Goal: Book appointment/travel/reservation

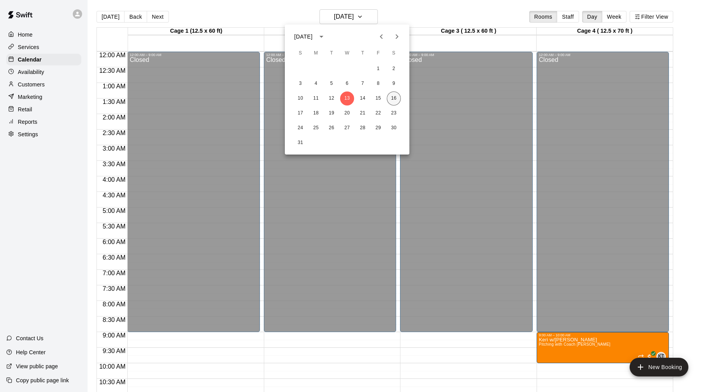
scroll to position [377, 0]
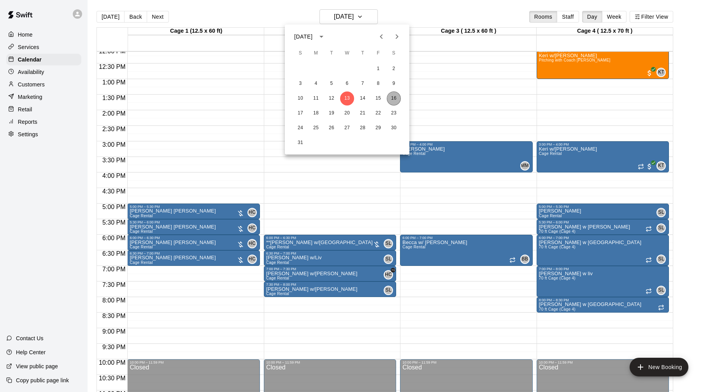
click at [396, 98] on button "16" at bounding box center [394, 98] width 14 height 14
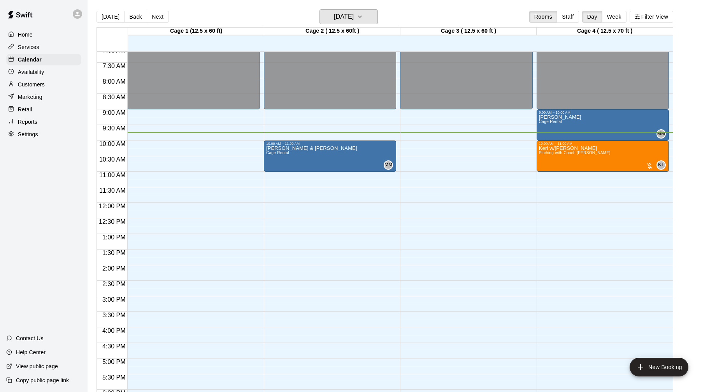
scroll to position [222, 0]
click at [136, 19] on button "Back" at bounding box center [135, 17] width 23 height 12
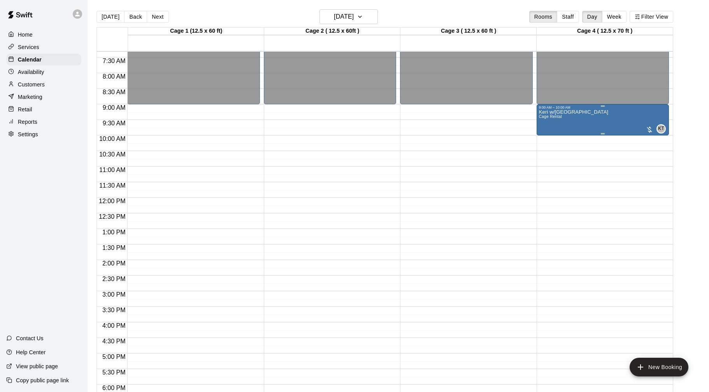
scroll to position [226, 0]
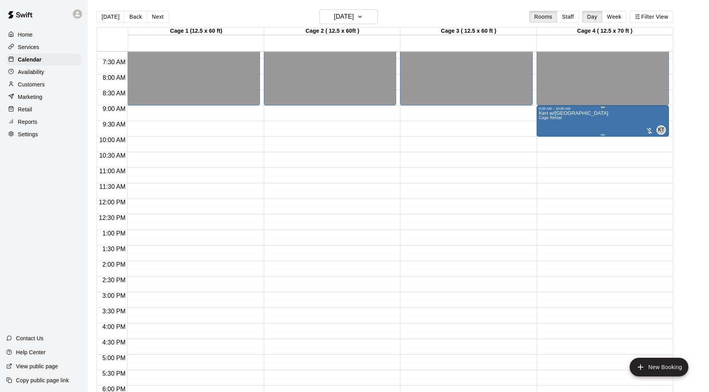
click at [653, 132] on div at bounding box center [650, 131] width 8 height 8
click at [655, 152] on img "edit" at bounding box center [653, 153] width 9 height 9
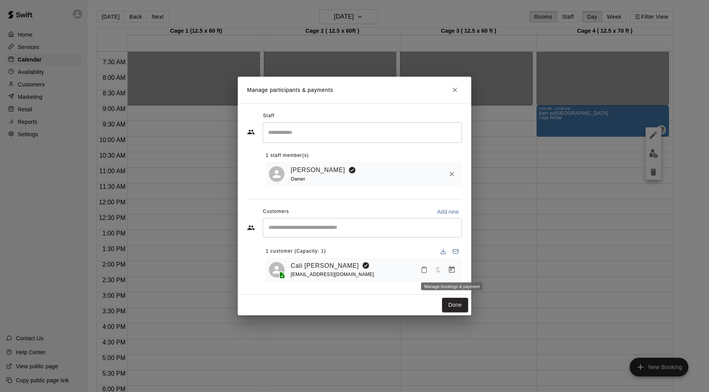
click at [449, 270] on icon "Manage bookings & payment" at bounding box center [452, 269] width 6 height 7
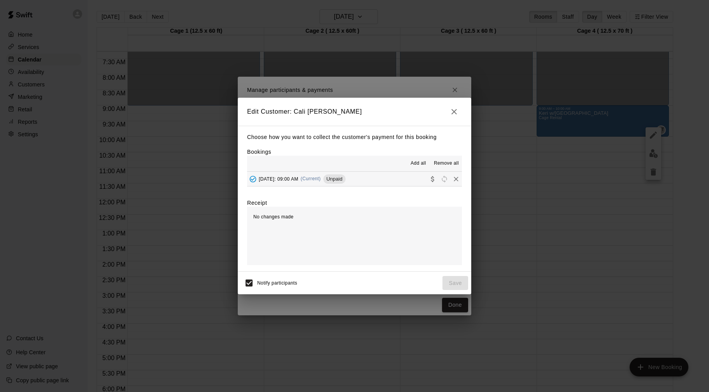
click at [386, 180] on button "[DATE]: 09:00 AM (Current) Unpaid" at bounding box center [354, 179] width 215 height 14
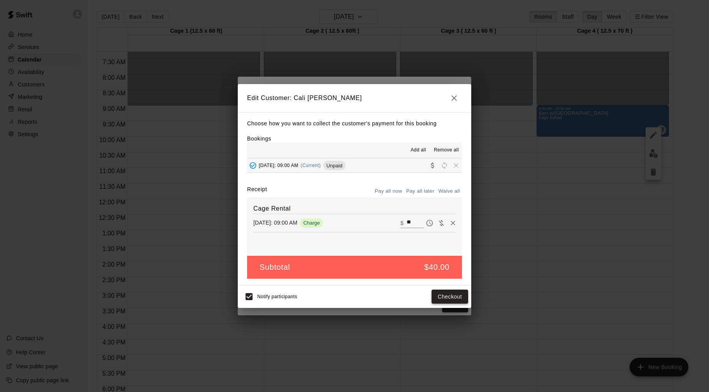
click at [448, 297] on button "Checkout" at bounding box center [450, 297] width 37 height 14
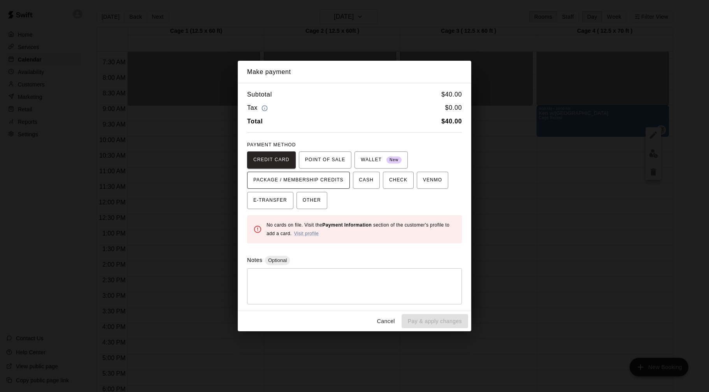
click at [307, 179] on span "PACKAGE / MEMBERSHIP CREDITS" at bounding box center [298, 180] width 90 height 12
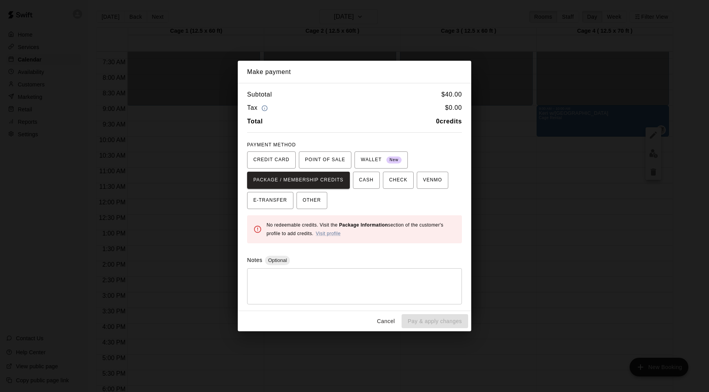
click at [387, 323] on button "Cancel" at bounding box center [386, 321] width 25 height 14
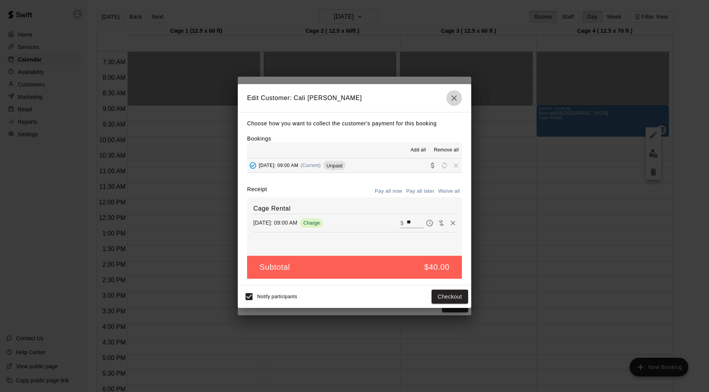
click at [458, 101] on icon "button" at bounding box center [453, 97] width 9 height 9
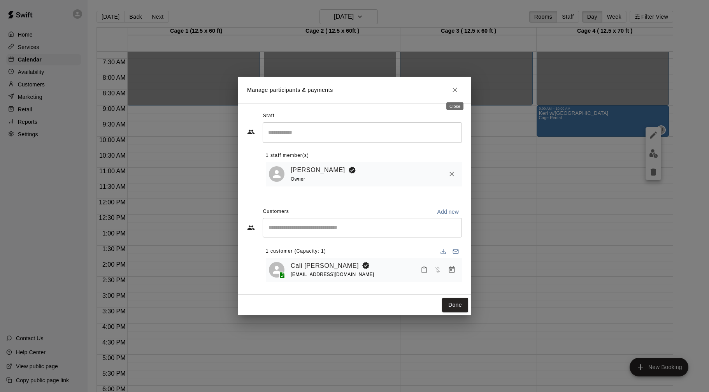
click at [456, 92] on icon "Close" at bounding box center [455, 90] width 8 height 8
